Goal: Task Accomplishment & Management: Use online tool/utility

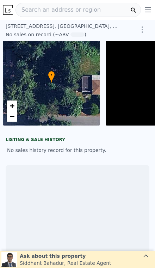
scroll to position [0, 3]
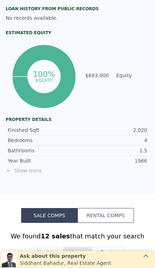
click at [21, 171] on span "Show more" at bounding box center [78, 170] width 144 height 7
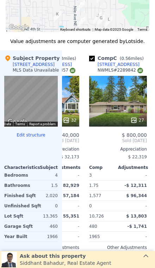
scroll to position [802, 0]
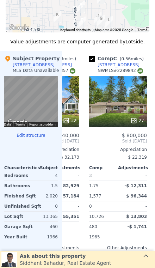
click at [132, 229] on div "-$ 1,741" at bounding box center [132, 226] width 27 height 10
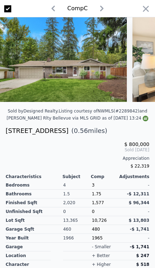
click at [145, 7] on icon "button" at bounding box center [146, 9] width 6 height 6
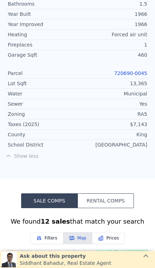
scroll to position [450, 0]
click at [133, 74] on link "720690-0045" at bounding box center [130, 73] width 33 height 6
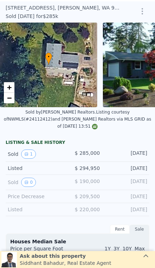
scroll to position [12, 0]
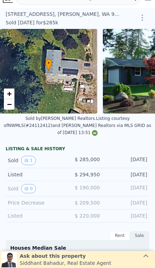
click at [11, 107] on span "−" at bounding box center [9, 104] width 5 height 9
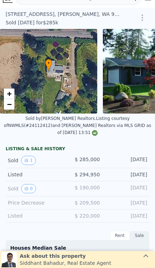
click at [13, 106] on link "−" at bounding box center [9, 104] width 11 height 11
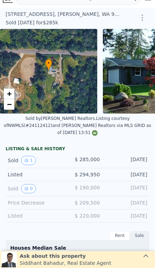
click at [12, 105] on link "−" at bounding box center [9, 104] width 11 height 11
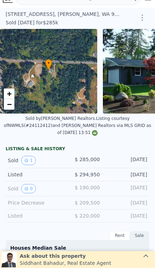
click at [12, 102] on span "−" at bounding box center [9, 104] width 5 height 9
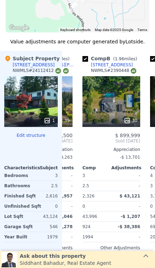
scroll to position [0, 52]
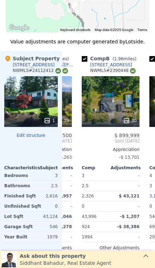
click at [113, 105] on div "30" at bounding box center [111, 101] width 58 height 51
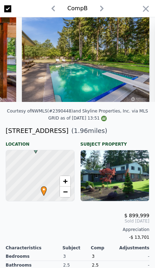
scroll to position [0, 1102]
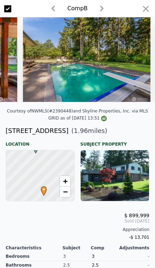
click at [145, 9] on icon "button" at bounding box center [146, 9] width 10 height 10
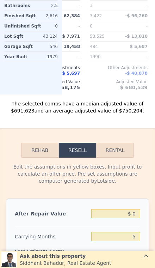
scroll to position [1014, 0]
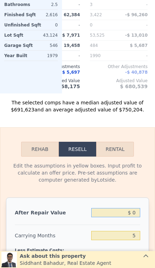
click at [135, 208] on input "$ 0" at bounding box center [115, 212] width 49 height 9
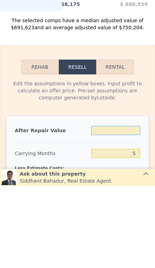
type input "$ 8"
type input "-$ 305,291"
type input "$ 82"
type input "-$ 305,222"
type input "$ 8,250"
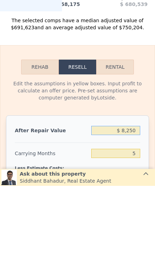
type input "-$ 297,649"
type input "$ 82,500"
type input "-$ 228,807"
type input "$ 825,000"
type input "$ 459,644"
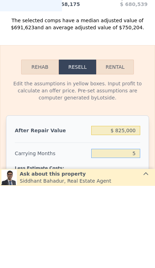
click at [139, 231] on input "5" at bounding box center [115, 235] width 49 height 9
type input "3"
type input "$ 465,670"
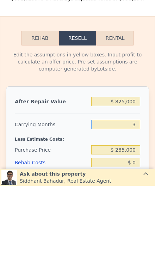
scroll to position [1043, 0]
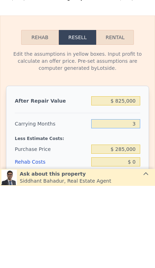
type input "3"
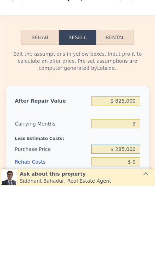
click at [132, 225] on div "$ 285,000" at bounding box center [115, 231] width 49 height 13
type input "$ 2"
type input "$ 525,000"
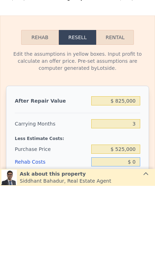
click at [139, 239] on input "$ 0" at bounding box center [115, 243] width 49 height 9
type input "$ 215,751"
type input "$ 1"
type input "$ 215,750"
type input "$ 12"
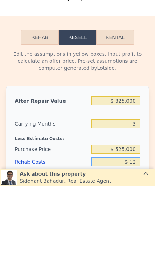
type input "$ 215,739"
type input "$ 120"
type input "$ 215,626"
type input "$ 1,200"
type input "$ 214,505"
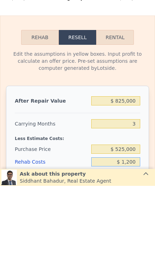
type input "$ 12,000"
type input "$ 203,295"
type input "$ 120,000"
type input "$ 91,191"
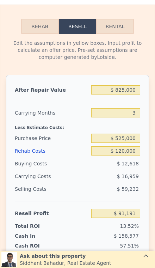
scroll to position [1139, 0]
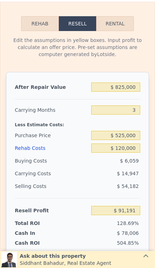
type input "$ 754,000"
type input "5"
type input "$ 0"
type input "$ 393,812"
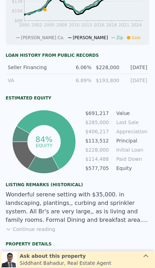
scroll to position [334, 0]
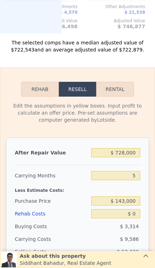
scroll to position [1003, 0]
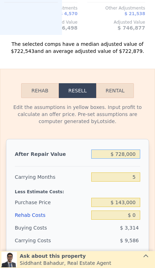
click at [133, 157] on input "$ 728,000" at bounding box center [115, 153] width 49 height 9
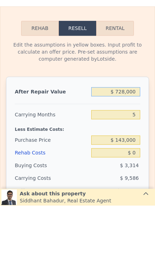
type input "$ 72,800"
type input "-$ 87,736"
type input "$ 7,280"
type input "-$ 148,487"
type input "$ 728"
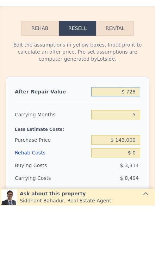
type input "-$ 154,561"
type input "$ 72"
type input "-$ 155,170"
type input "$ 7"
type input "-$ 155,230"
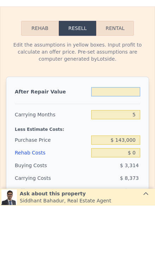
type input "$ 6"
type input "-$ 155,231"
type input "$ 69"
type input "-$ 155,173"
type input "$ 699"
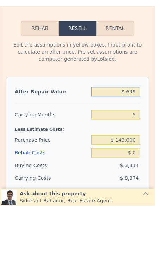
type input "-$ 154,587"
type input "$ 6,999"
type input "-$ 148,748"
type input "$ 69,999"
type input "-$ 90,334"
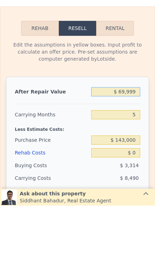
type input "$ 699,999"
type input "$ 493,804"
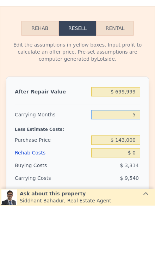
click at [139, 172] on input "5" at bounding box center [115, 176] width 49 height 9
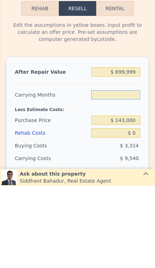
type input "3"
type input "$ 497,620"
type input "3"
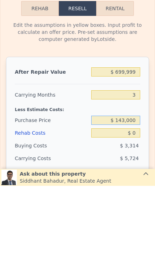
click at [137, 197] on input "$ 143,000" at bounding box center [115, 201] width 49 height 9
type input "$ 1"
type input "$ 550,000"
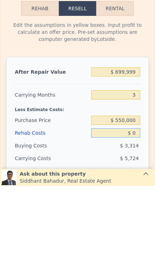
click at [137, 210] on input "$ 0" at bounding box center [115, 214] width 49 height 9
type input "$ 73,800"
type input "$ 6"
type input "$ 73,794"
type input "$ 60"
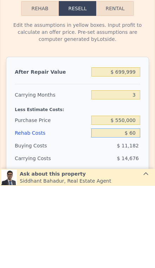
type input "$ 73,739"
type input "$ 600"
type input "$ 73,178"
type input "$ 6,000"
type input "$ 67,572"
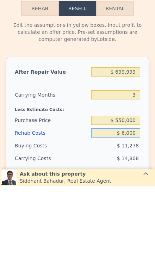
type input "$ 60,000"
type input "$ 11,520"
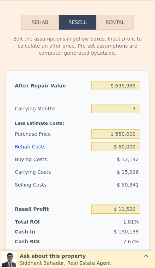
scroll to position [1083, 0]
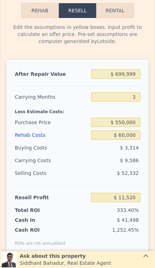
type input "$ 728,000"
type input "5"
type input "$ 0"
type input "$ 519,768"
click at [132, 78] on input "$ 728,000" at bounding box center [115, 73] width 49 height 9
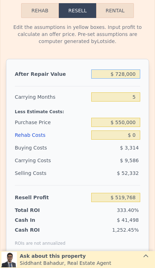
type input "$ 72,800"
type input "-$ 87,736"
type input "$ 7,280"
type input "-$ 148,487"
type input "$ 728"
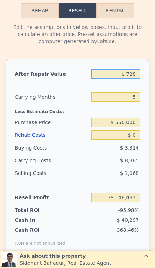
type input "-$ 154,561"
type input "$ 72"
type input "-$ 155,170"
type input "$ 7"
type input "-$ 155,230"
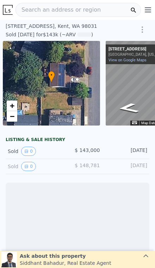
scroll to position [0, 51]
